Goal: Information Seeking & Learning: Check status

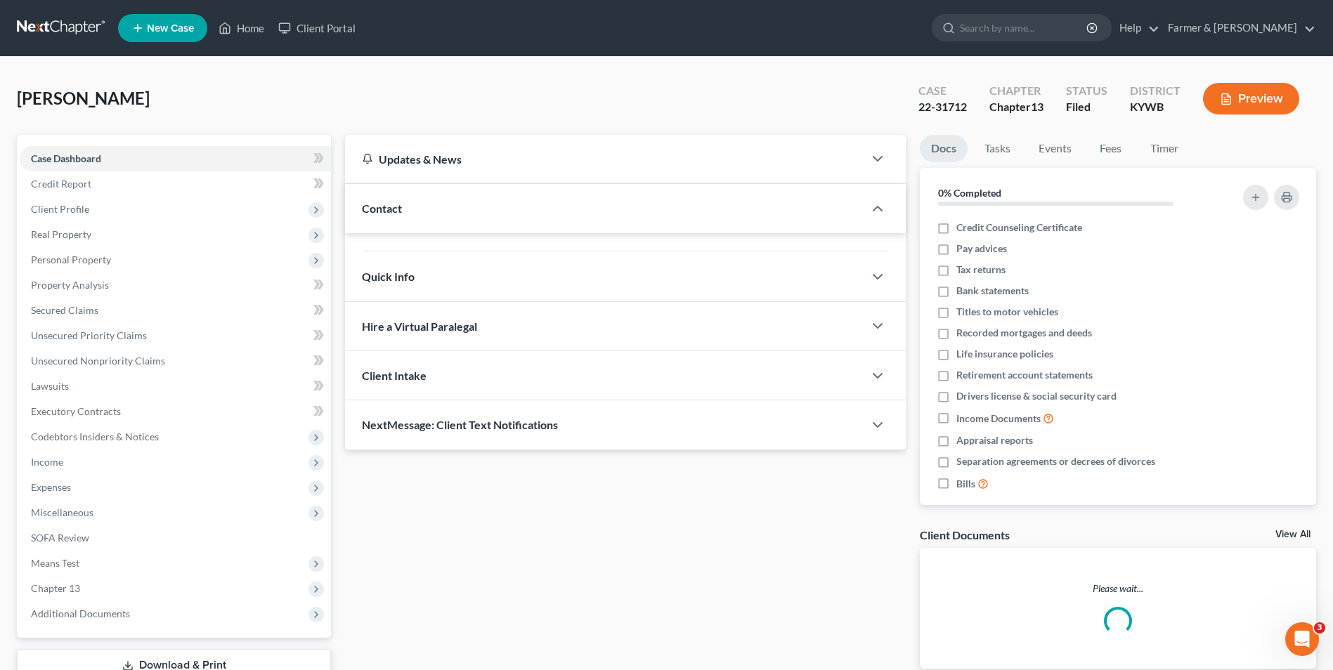
scroll to position [141, 0]
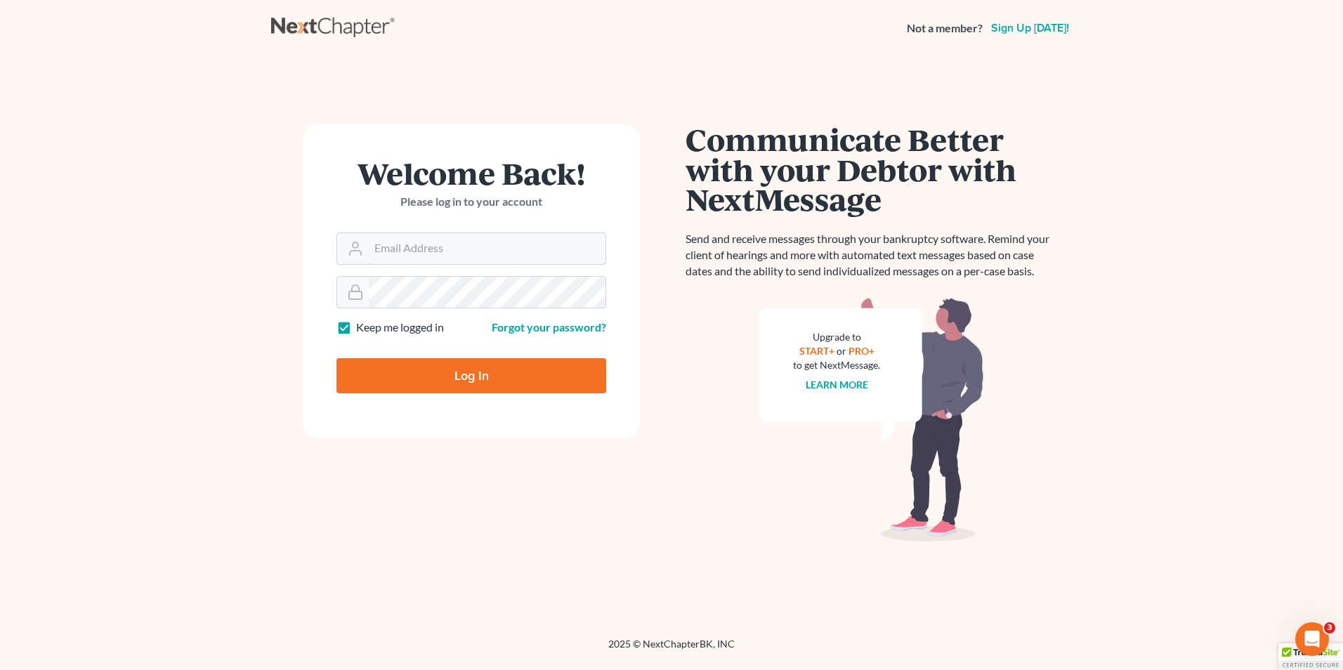
type input "[EMAIL_ADDRESS][DOMAIN_NAME]"
click at [566, 372] on input "Log In" at bounding box center [472, 375] width 270 height 35
type input "Thinking..."
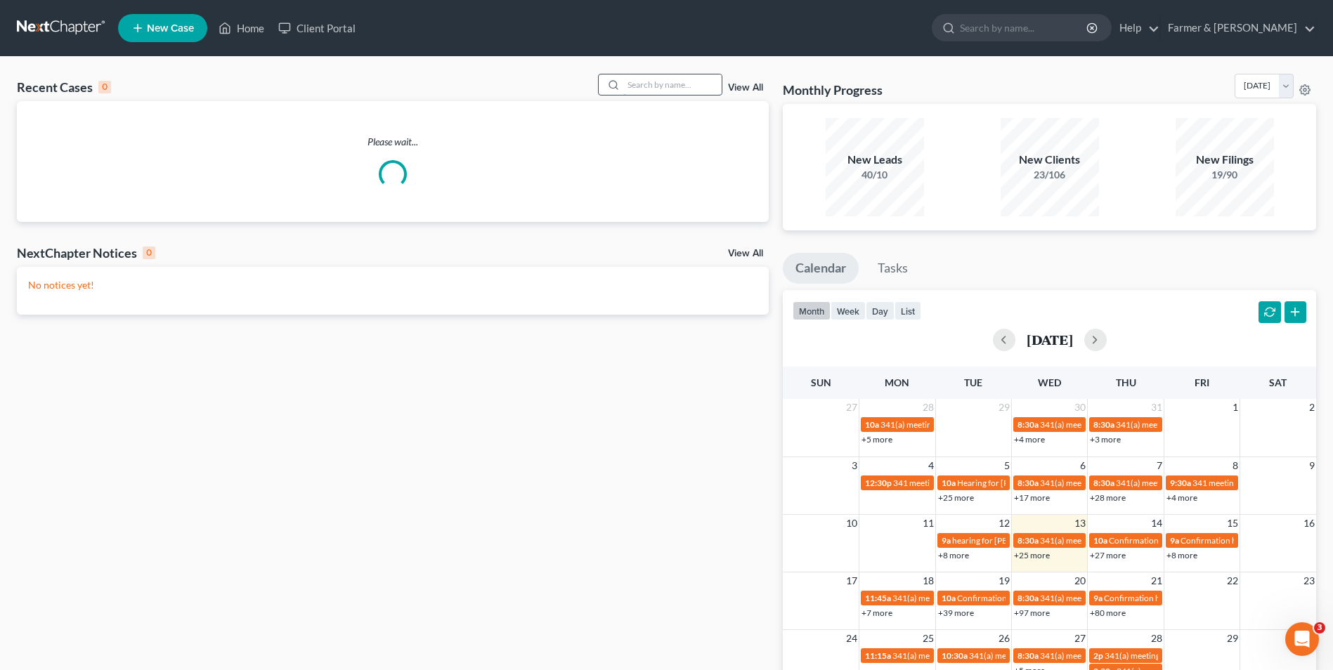
click at [686, 81] on input "search" at bounding box center [672, 84] width 98 height 20
paste input "24-40586"
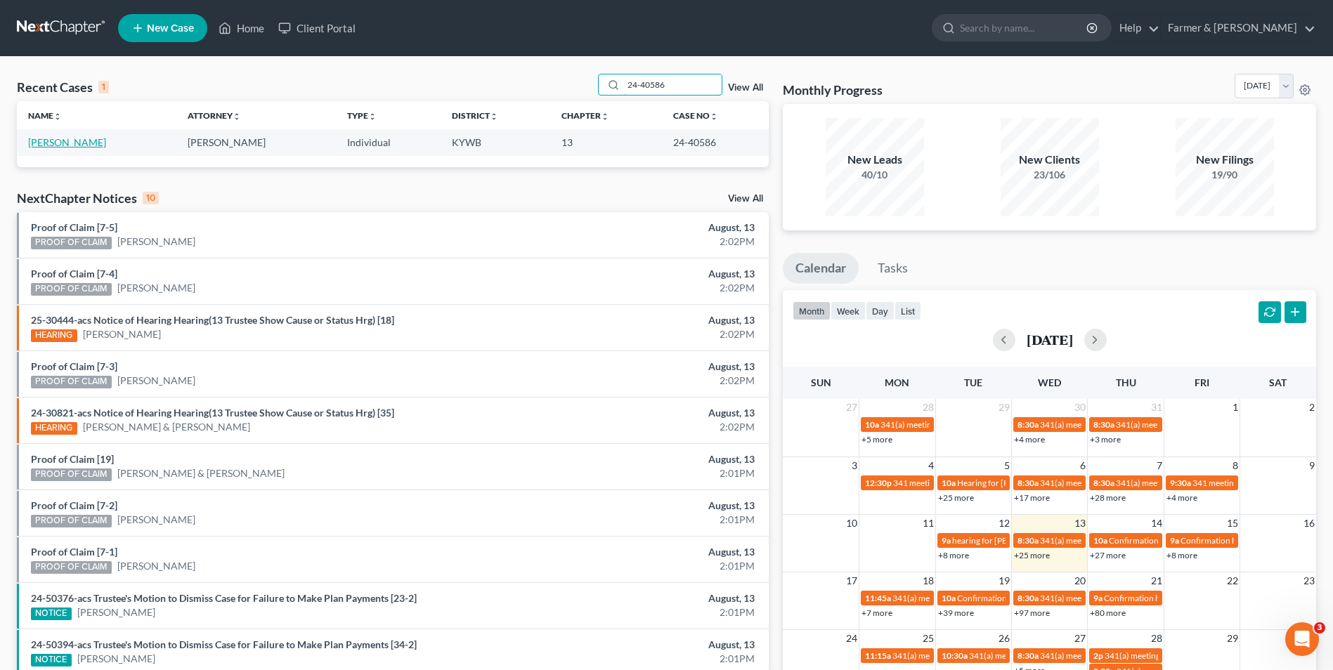
type input "24-40586"
click at [79, 141] on link "[PERSON_NAME]" at bounding box center [67, 142] width 78 height 12
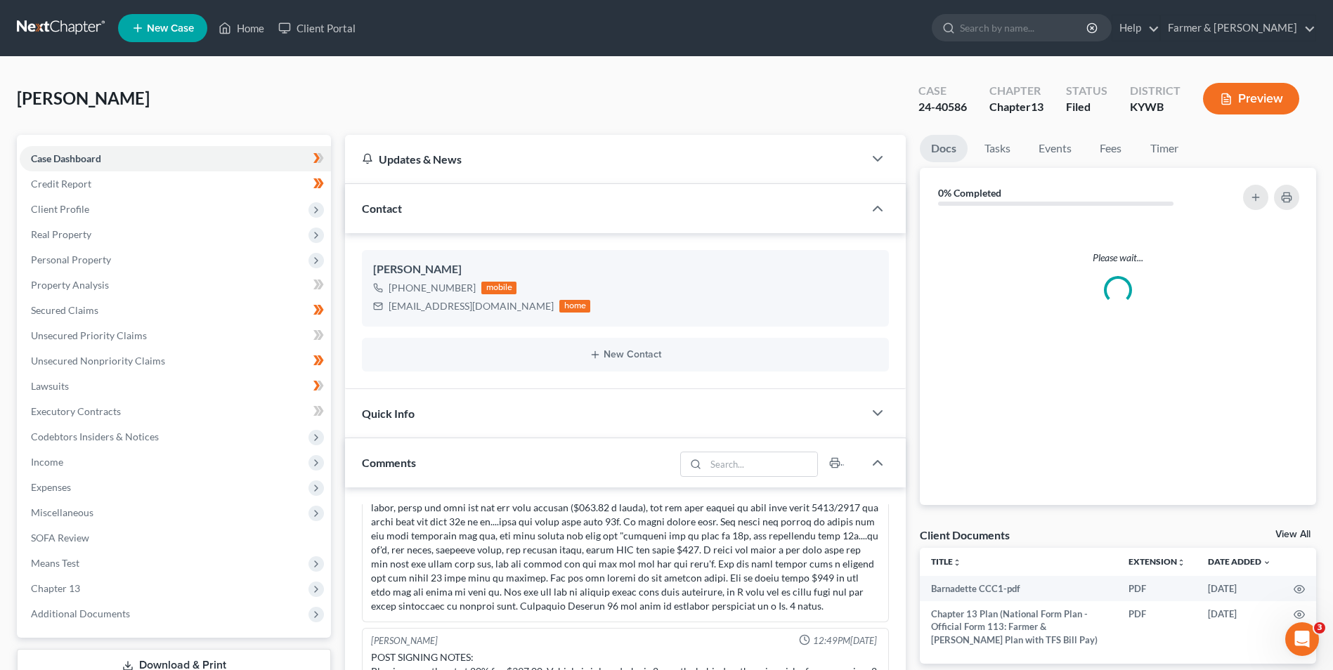
scroll to position [141, 0]
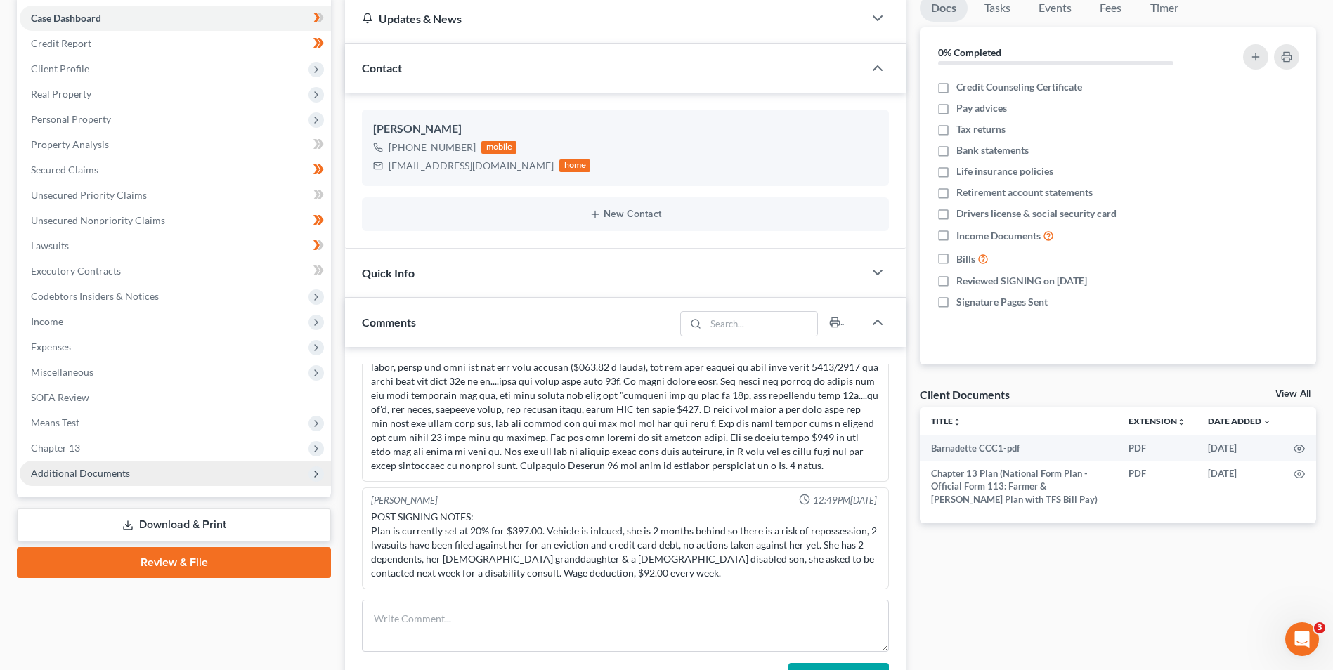
click at [143, 464] on span "Additional Documents" at bounding box center [175, 473] width 311 height 25
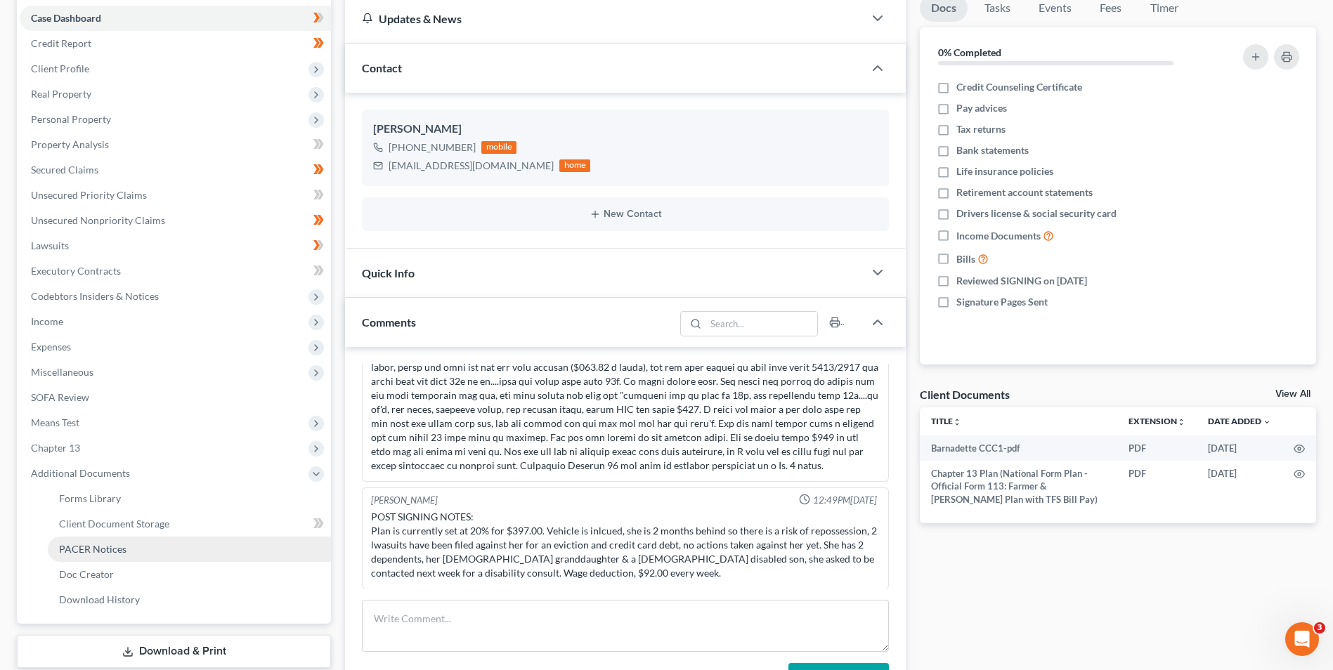
click at [152, 545] on link "PACER Notices" at bounding box center [189, 549] width 283 height 25
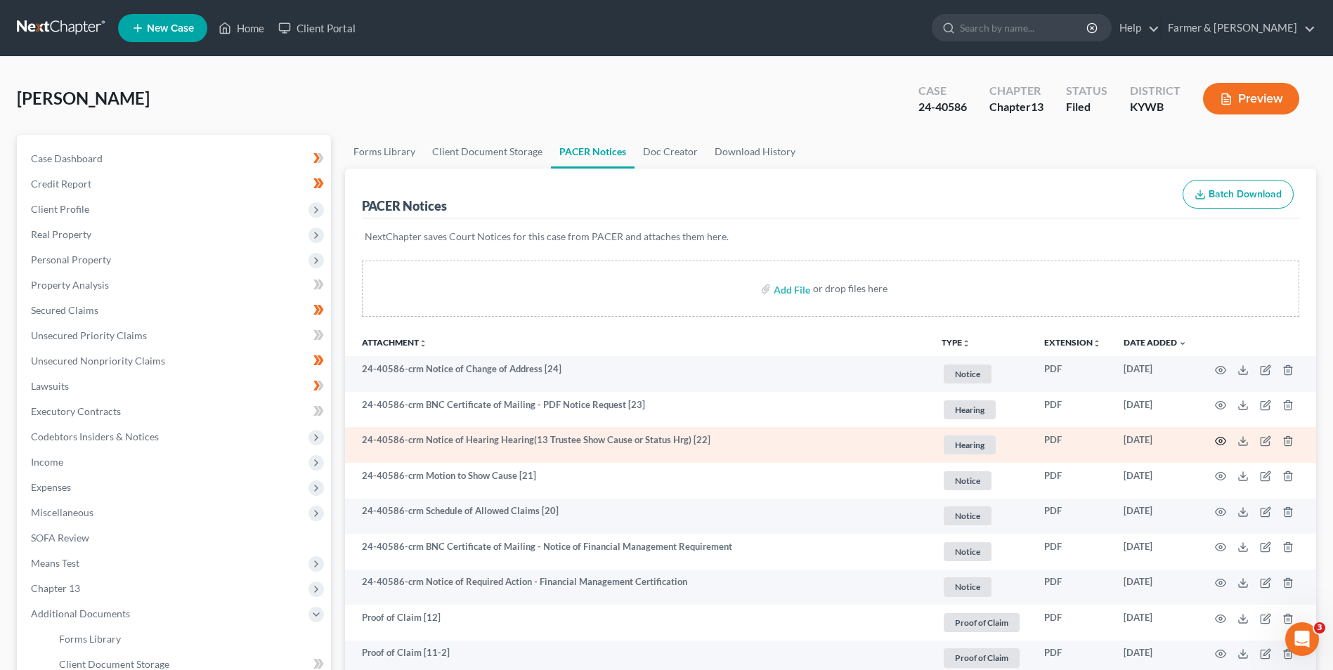
click at [1221, 440] on circle "button" at bounding box center [1220, 441] width 3 height 3
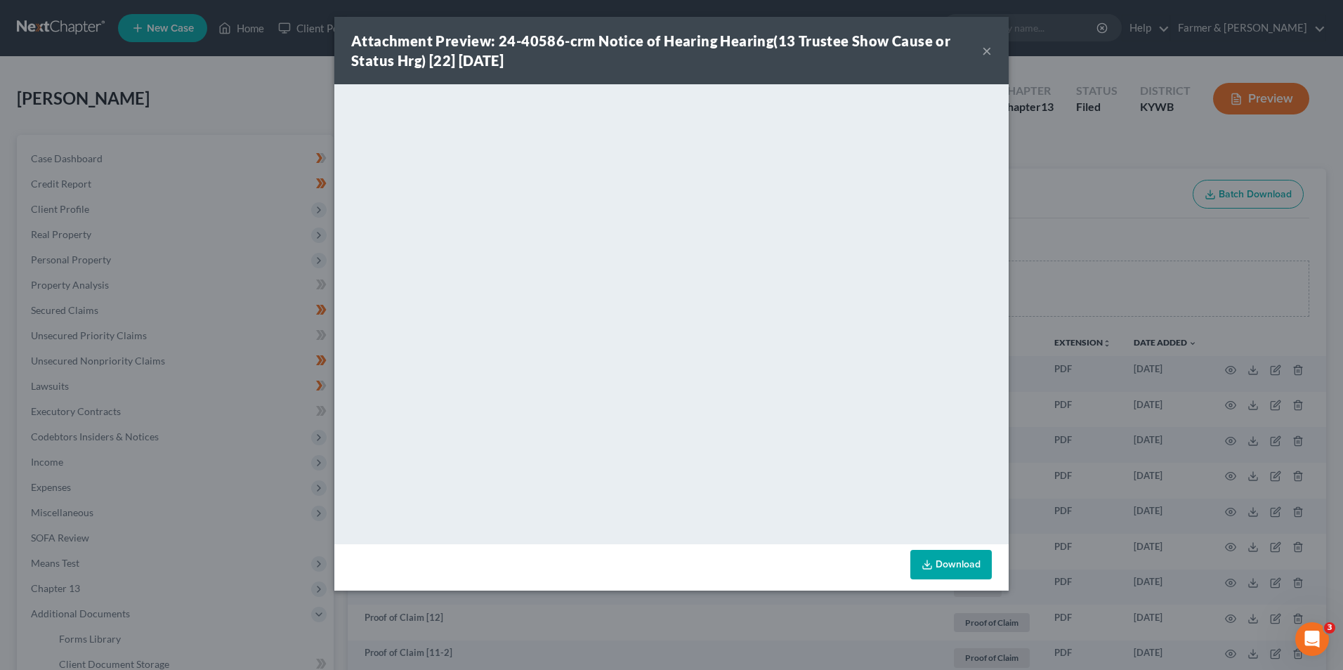
click at [984, 51] on button "×" at bounding box center [987, 50] width 10 height 17
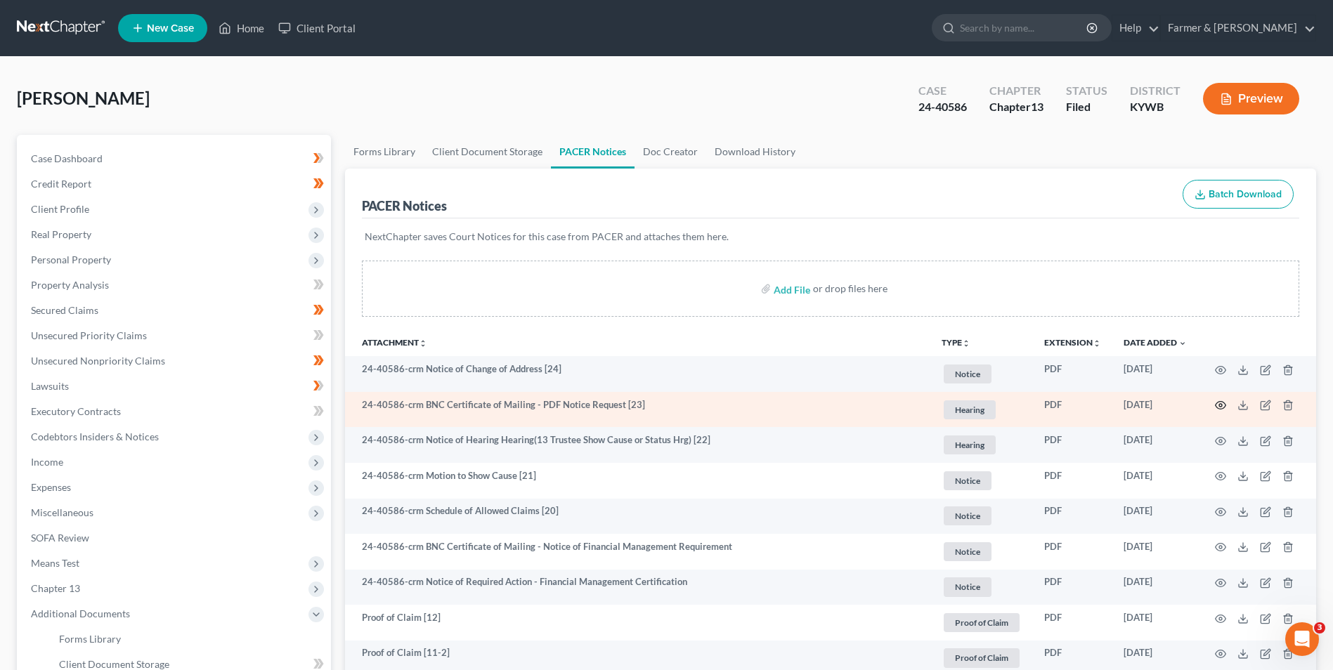
click at [1216, 401] on icon "button" at bounding box center [1220, 405] width 11 height 11
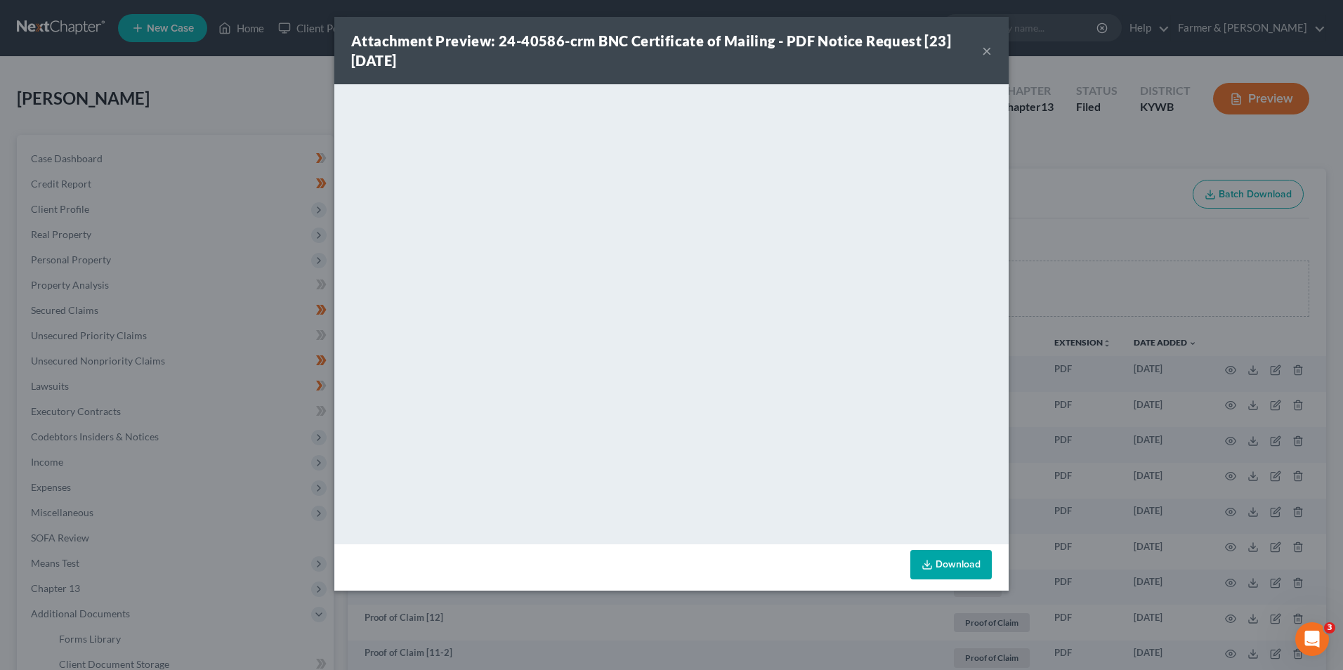
click at [987, 46] on button "×" at bounding box center [987, 50] width 10 height 17
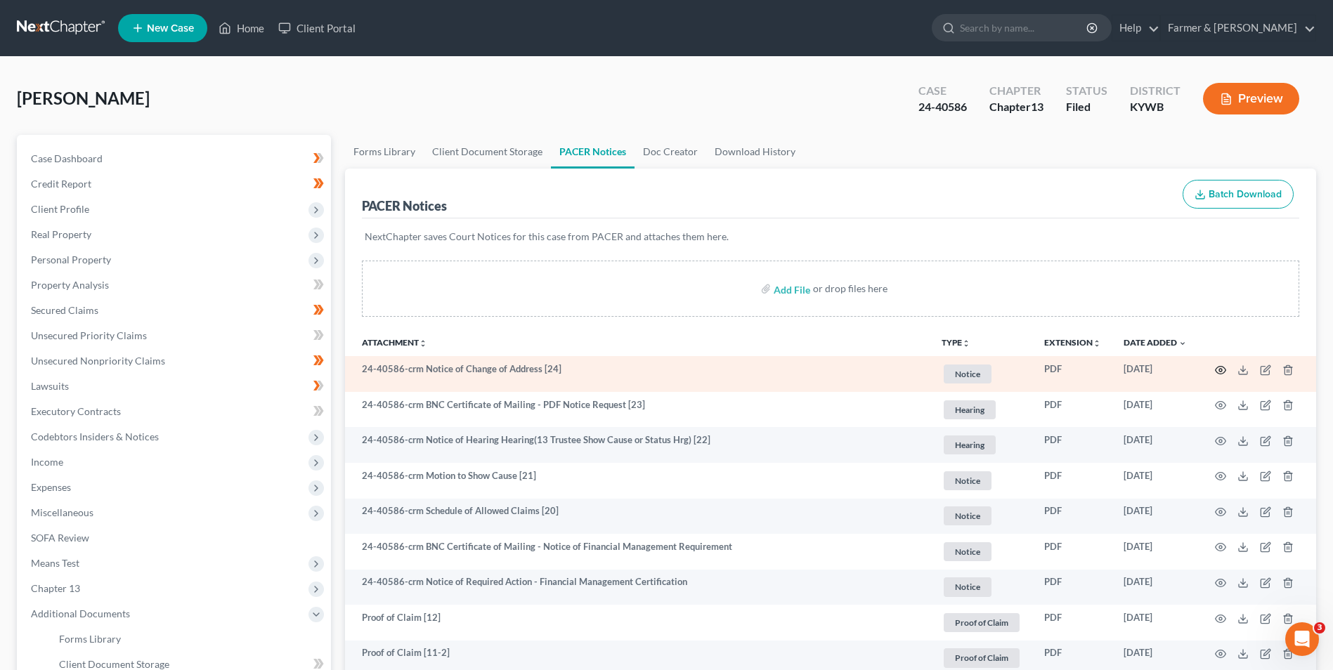
click at [1221, 371] on circle "button" at bounding box center [1220, 370] width 3 height 3
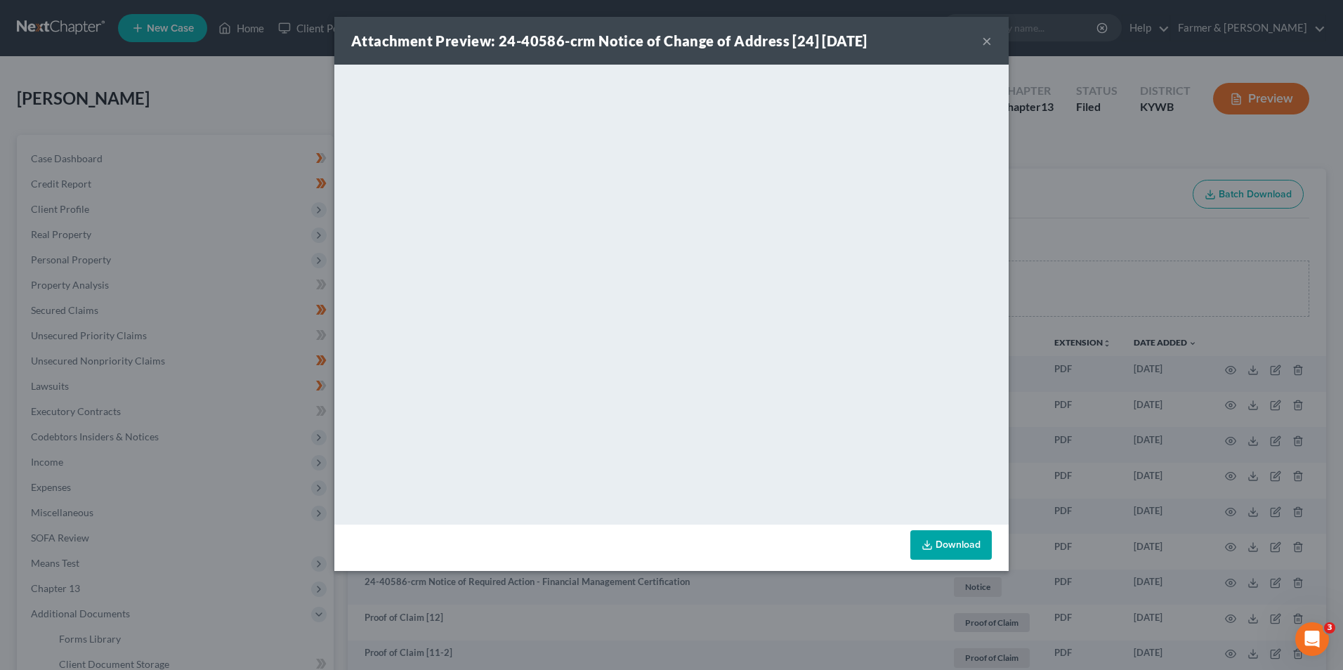
click at [988, 46] on button "×" at bounding box center [987, 40] width 10 height 17
